Goal: Navigation & Orientation: Find specific page/section

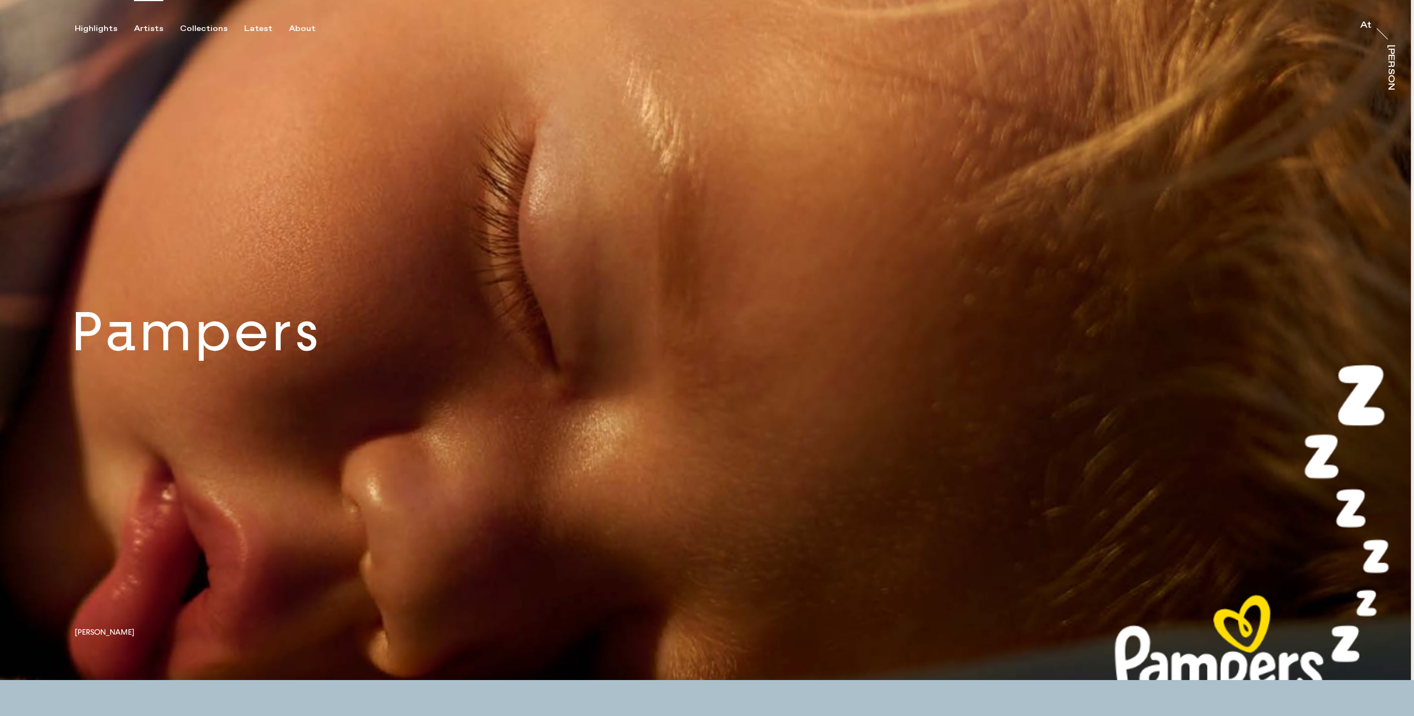
click at [150, 28] on div "Artists" at bounding box center [148, 29] width 29 height 10
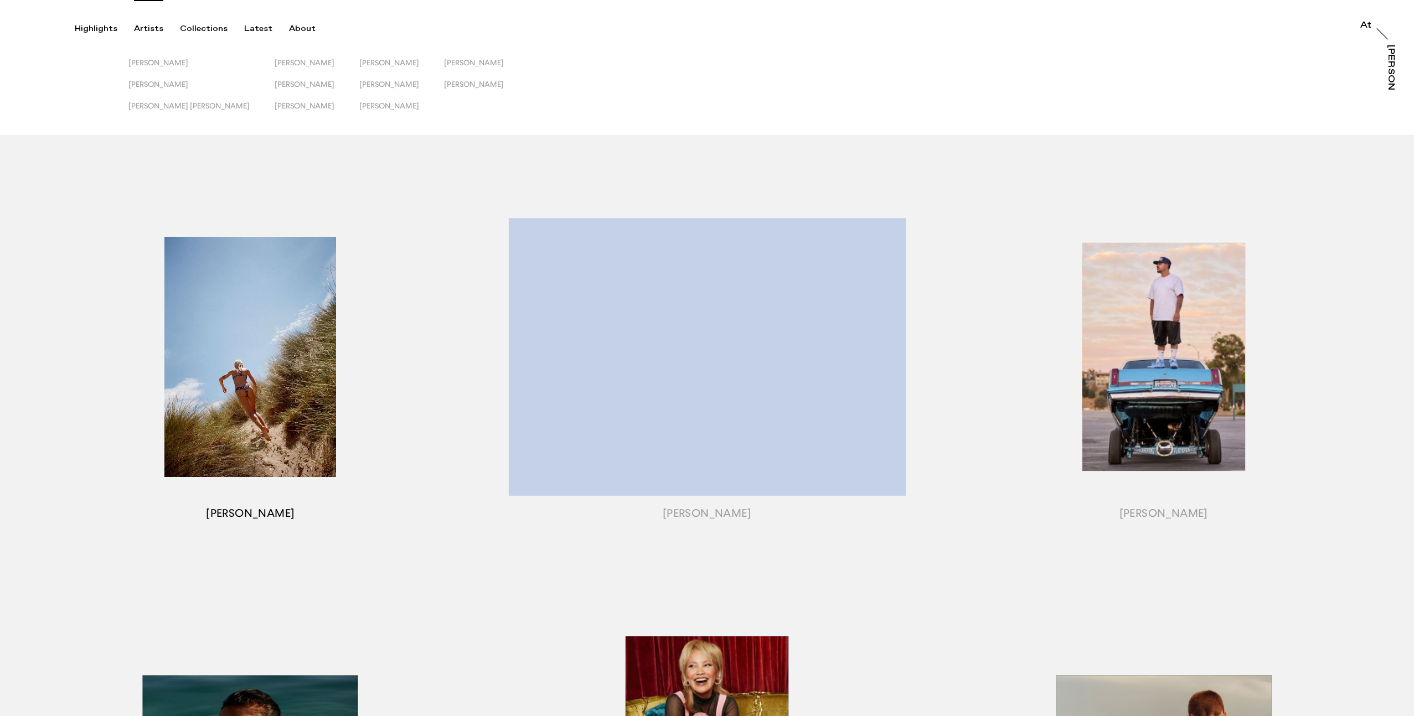
click at [260, 357] on div "button" at bounding box center [250, 370] width 457 height 397
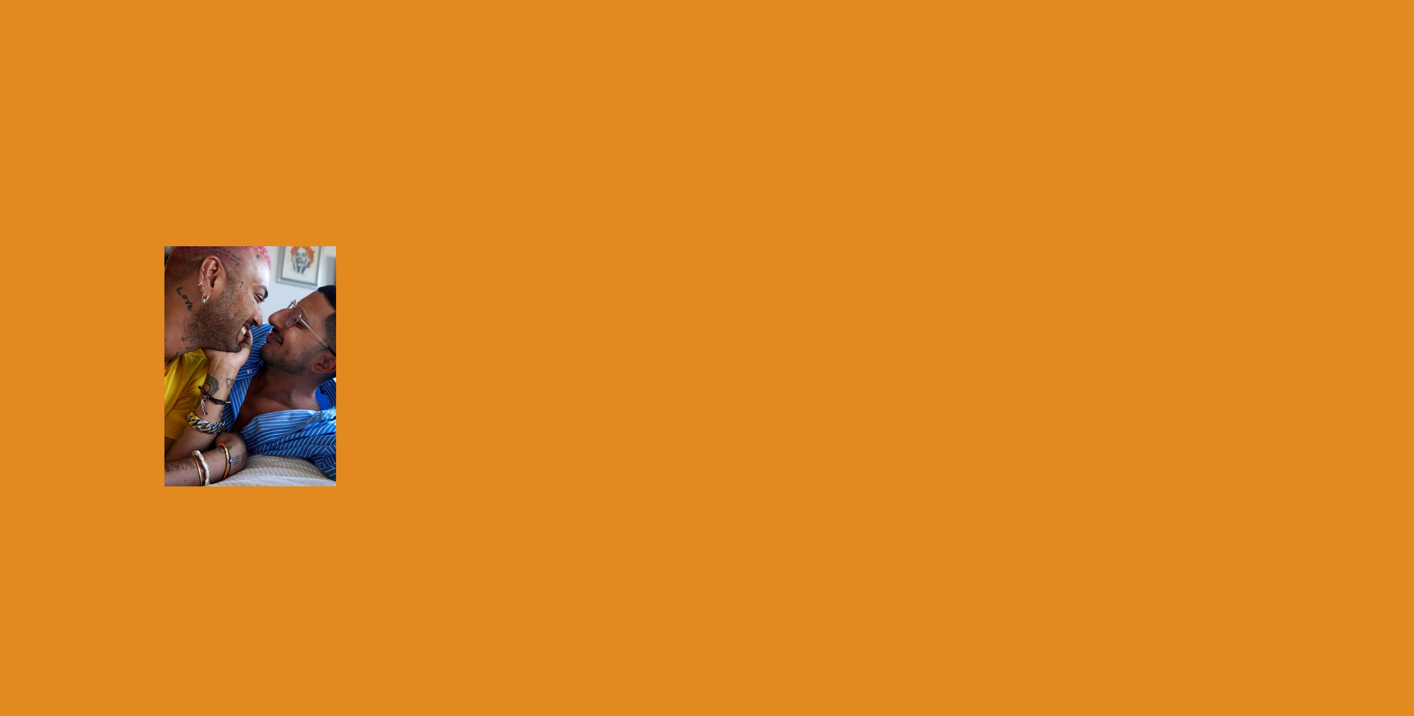
click at [259, 349] on div "button" at bounding box center [250, 370] width 457 height 397
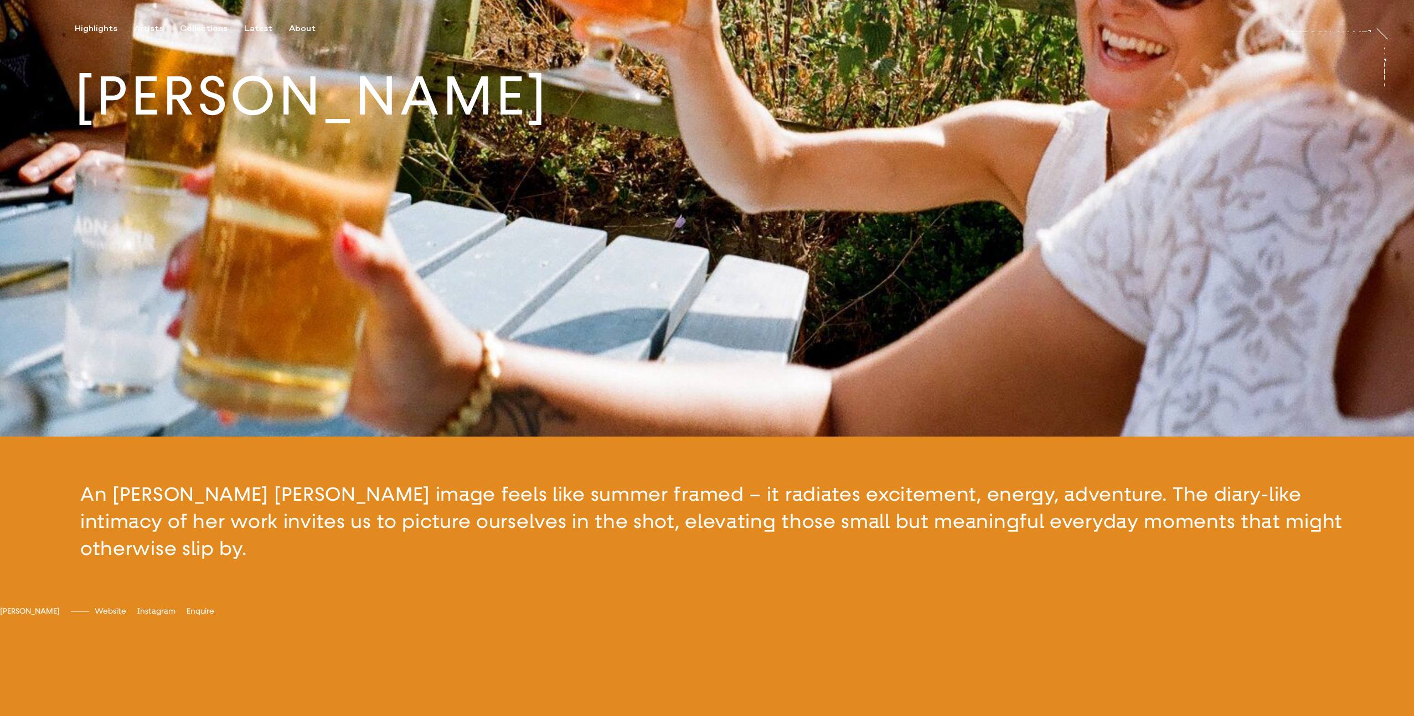
scroll to position [629, 0]
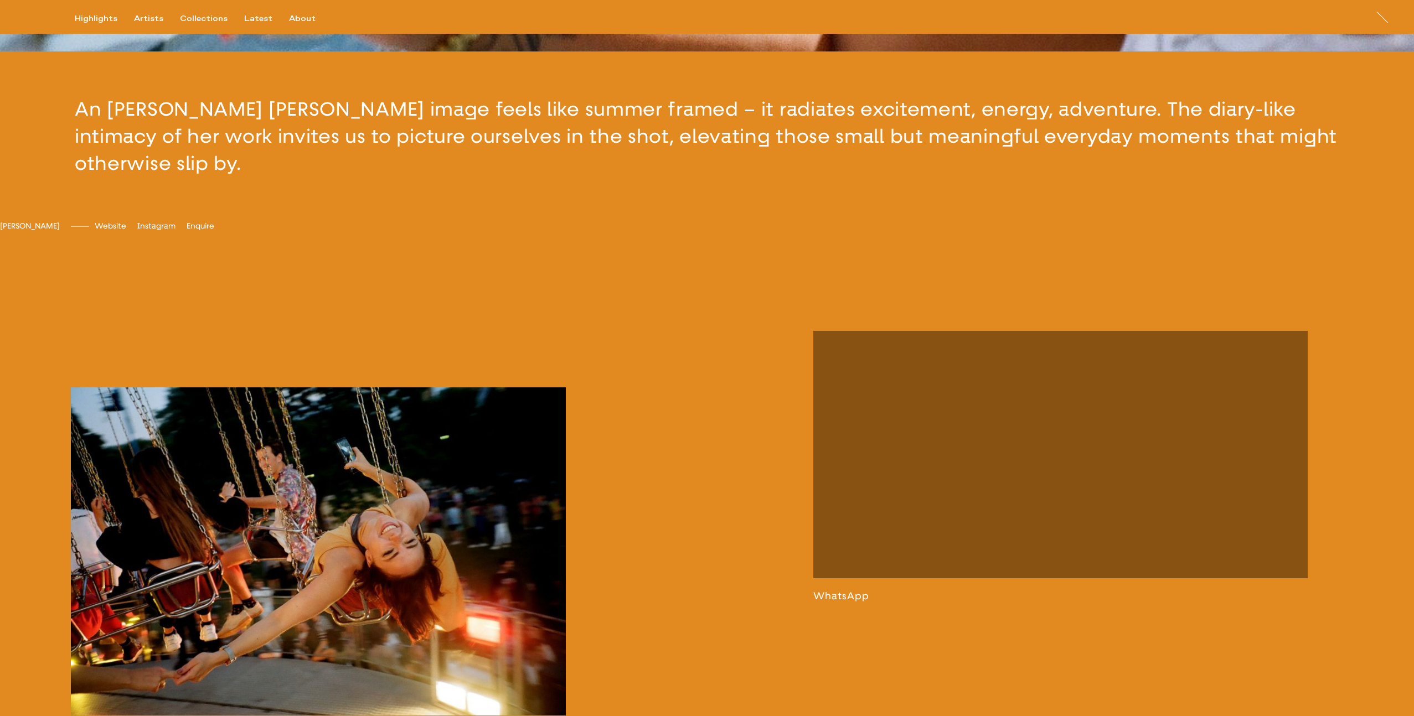
click at [325, 535] on link at bounding box center [318, 564] width 495 height 352
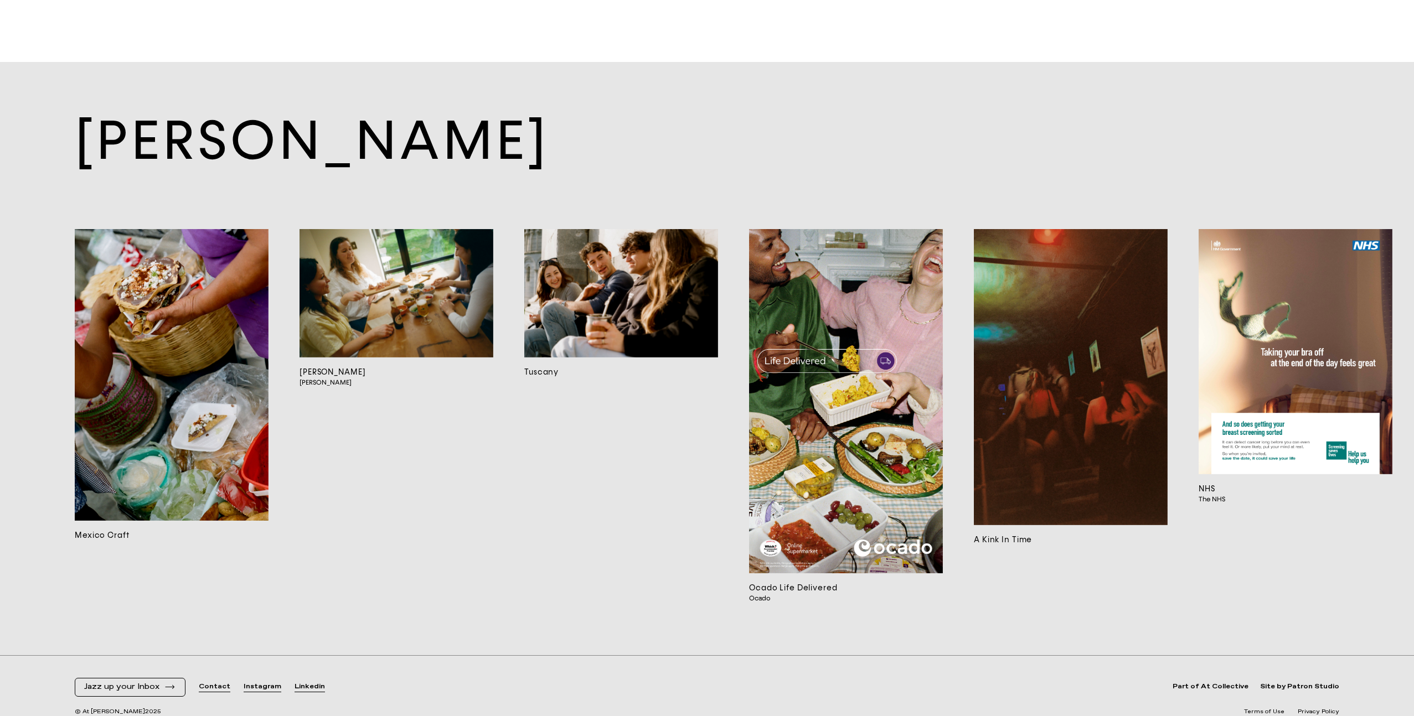
scroll to position [11878, 0]
